Goal: Task Accomplishment & Management: Complete application form

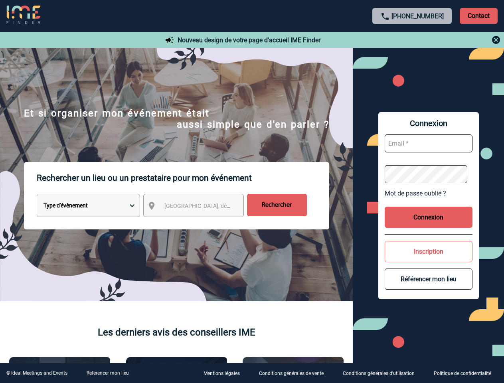
click at [252, 191] on p "Rechercher un lieu ou un prestataire pour mon événement" at bounding box center [183, 178] width 292 height 32
click at [478, 16] on p "Contact" at bounding box center [478, 16] width 38 height 16
click at [412, 40] on div at bounding box center [411, 40] width 177 height 10
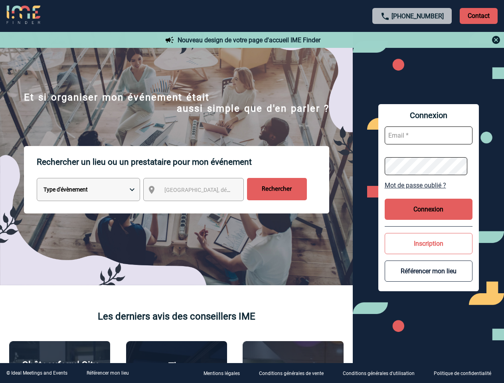
click at [201, 207] on div at bounding box center [164, 124] width 328 height 249
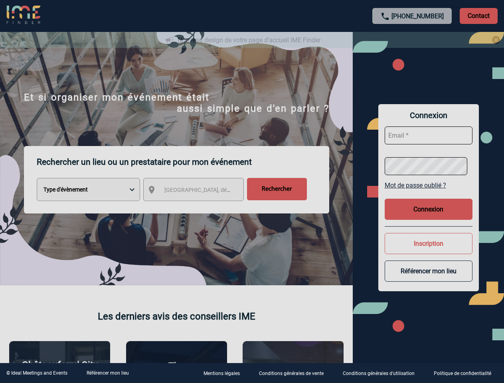
click at [428, 193] on div at bounding box center [252, 191] width 504 height 383
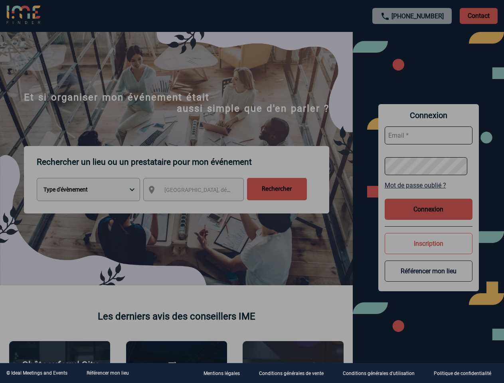
click at [428, 217] on div at bounding box center [252, 191] width 504 height 383
click at [428, 251] on div at bounding box center [252, 191] width 504 height 383
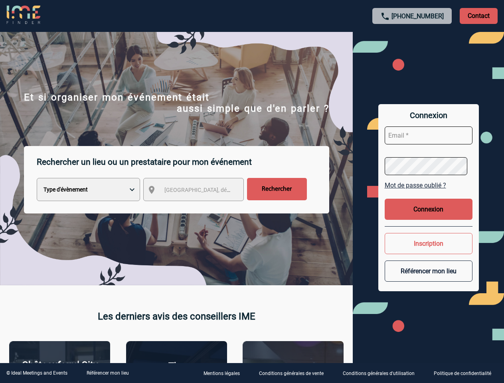
click at [428, 279] on button "Référencer mon lieu" at bounding box center [428, 270] width 88 height 21
click at [107, 373] on link "Référencer mon lieu" at bounding box center [108, 373] width 42 height 6
